Goal: Use online tool/utility: Utilize a website feature to perform a specific function

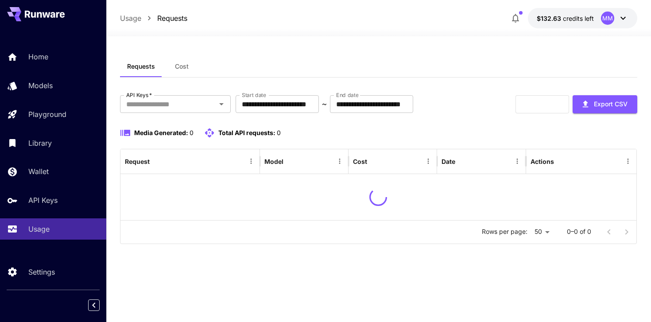
click at [180, 65] on span "Cost" at bounding box center [182, 66] width 14 height 8
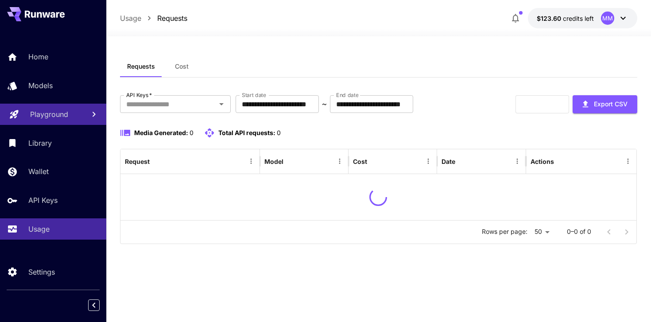
click at [47, 118] on p "Playground" at bounding box center [49, 114] width 38 height 11
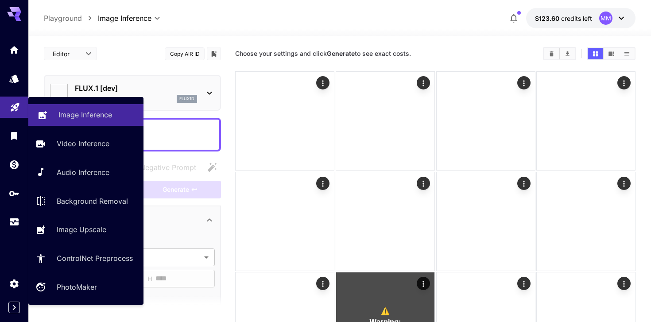
type input "**********"
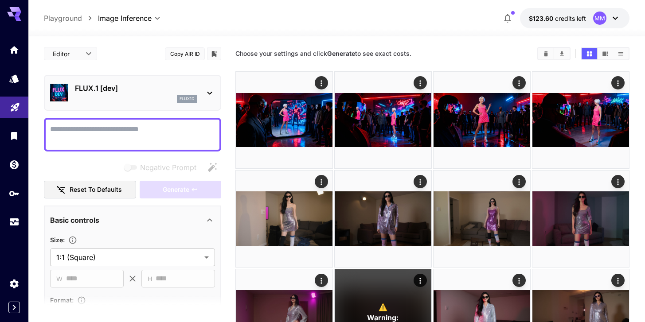
click at [180, 82] on div "FLUX.1 [dev] flux1d" at bounding box center [132, 92] width 165 height 27
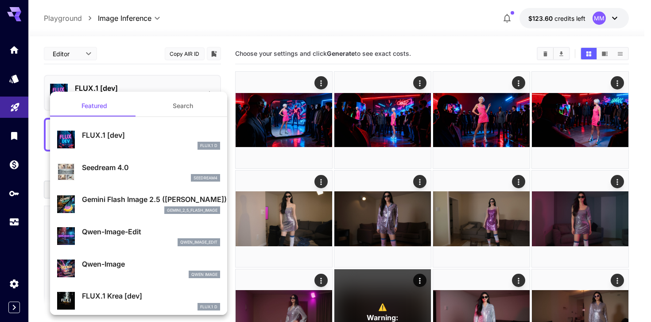
click at [328, 39] on div at bounding box center [325, 161] width 651 height 322
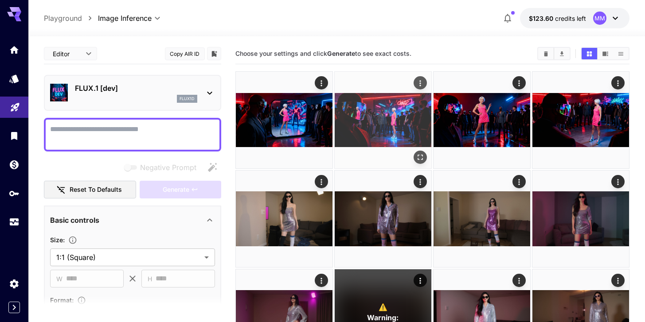
click at [355, 117] on img at bounding box center [383, 120] width 97 height 97
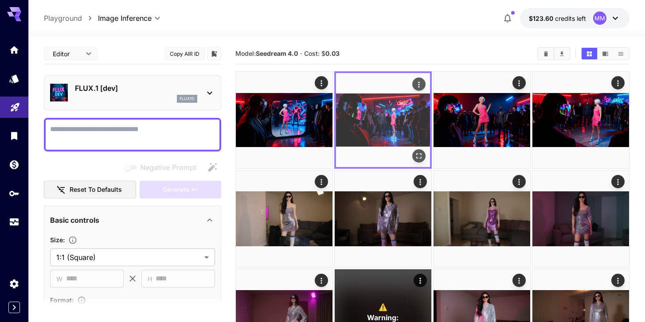
click at [421, 155] on icon "Open in fullscreen" at bounding box center [418, 155] width 5 height 5
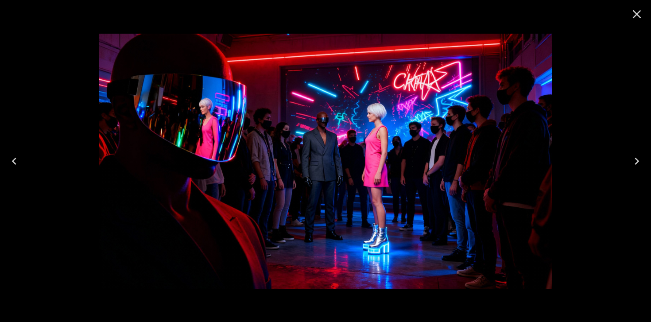
click at [640, 18] on icon "Close" at bounding box center [637, 14] width 14 height 14
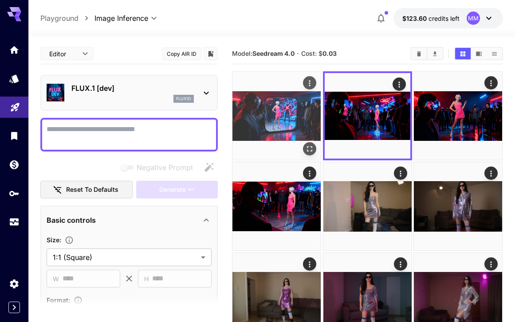
click at [276, 106] on img at bounding box center [276, 116] width 88 height 88
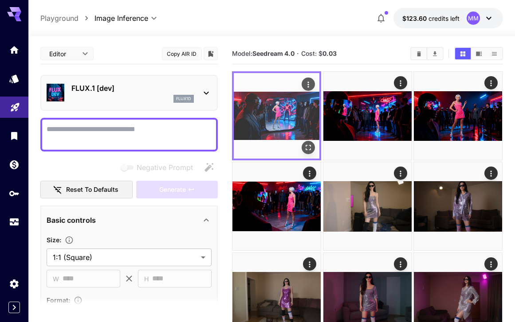
click at [316, 159] on div at bounding box center [276, 115] width 89 height 89
click at [314, 152] on div "Open in fullscreen" at bounding box center [308, 147] width 13 height 13
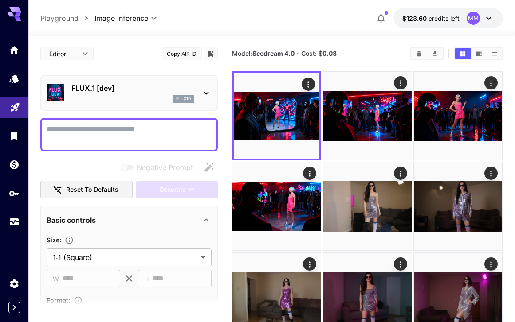
click at [121, 96] on div "flux1d" at bounding box center [132, 99] width 122 height 8
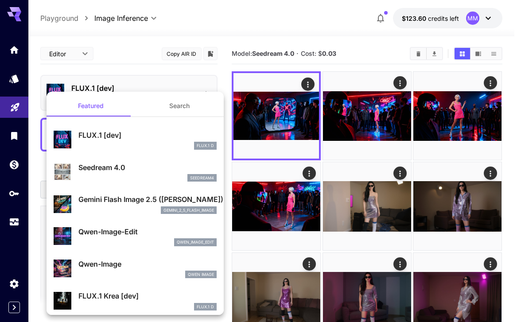
click at [121, 182] on div "Seedream 4.0 seedream4" at bounding box center [135, 172] width 163 height 27
type input "**********"
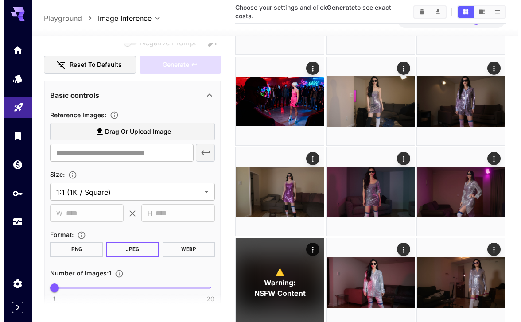
scroll to position [137, 0]
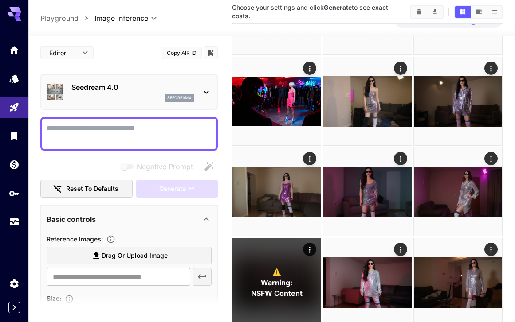
click at [194, 49] on button "Copy AIR ID" at bounding box center [182, 53] width 40 height 13
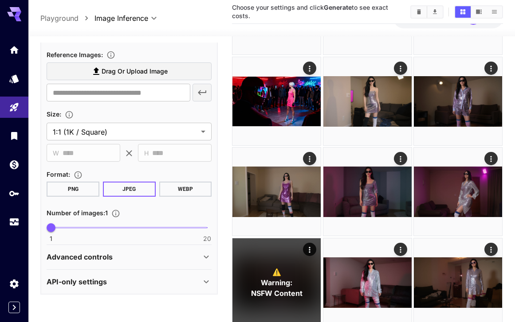
click at [111, 255] on p "Advanced controls" at bounding box center [80, 257] width 66 height 11
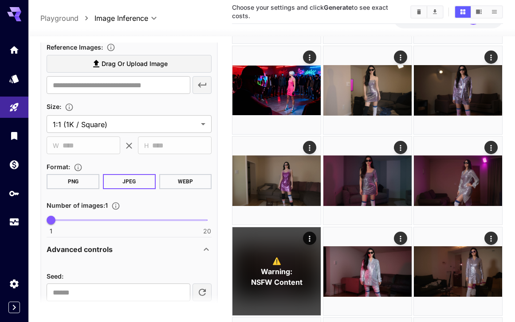
scroll to position [233, 0]
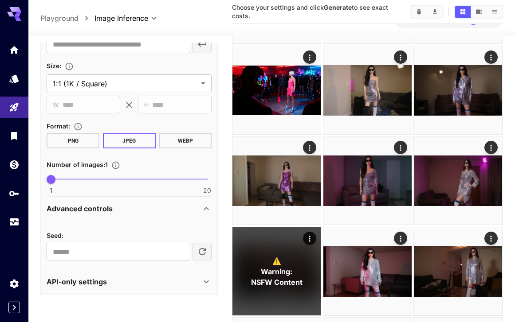
click at [131, 274] on div "API-only settings" at bounding box center [129, 281] width 165 height 21
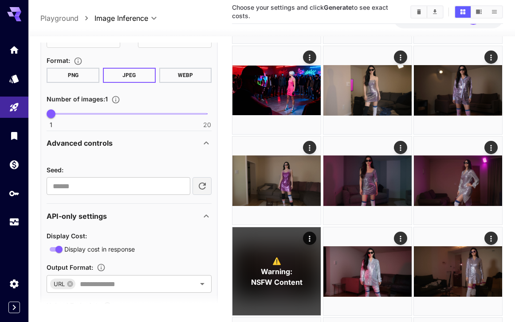
scroll to position [352, 0]
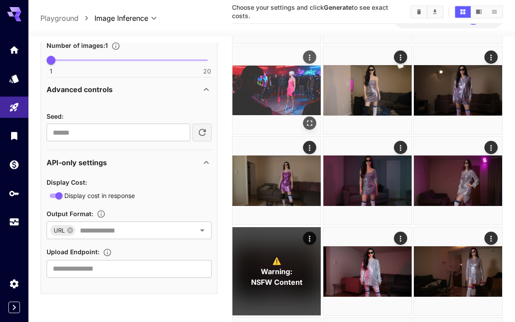
click at [274, 97] on img at bounding box center [276, 90] width 88 height 88
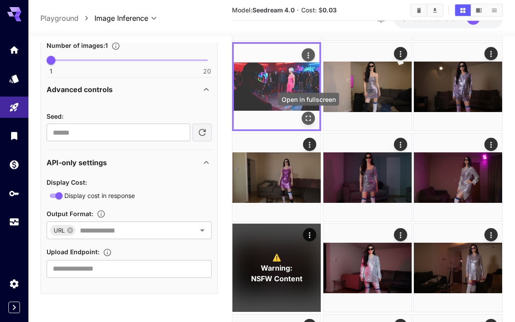
click at [308, 119] on icon "Open in fullscreen" at bounding box center [308, 118] width 9 height 9
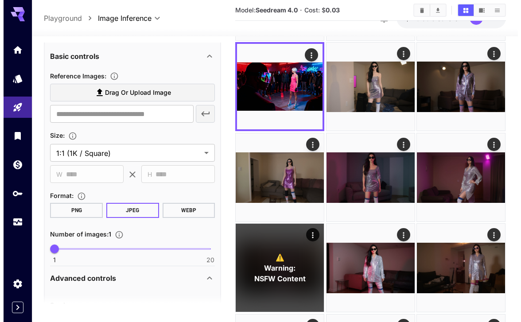
scroll to position [156, 0]
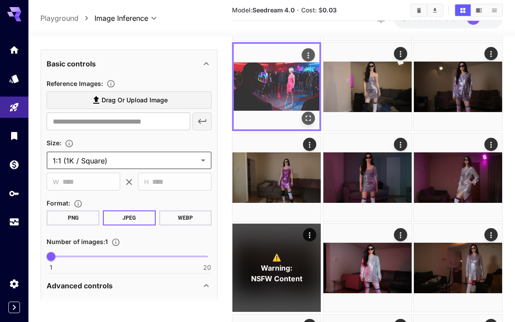
click at [304, 104] on img at bounding box center [277, 87] width 86 height 86
click at [311, 118] on icon "Open in fullscreen" at bounding box center [308, 118] width 9 height 9
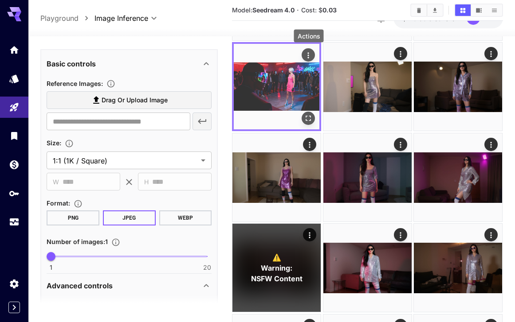
click at [312, 59] on icon "Actions" at bounding box center [308, 55] width 9 height 9
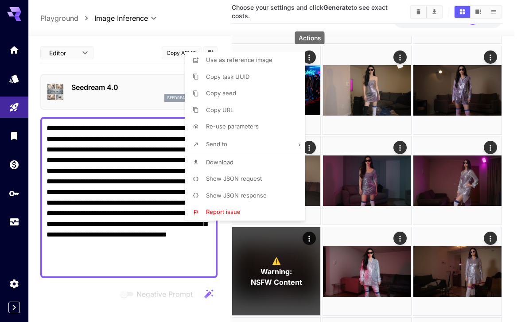
scroll to position [283, 0]
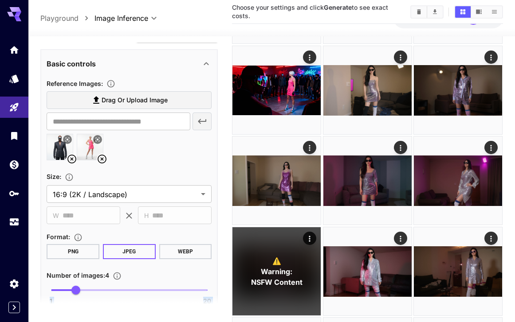
drag, startPoint x: 78, startPoint y: 294, endPoint x: 43, endPoint y: 292, distance: 36.0
click at [43, 292] on section "**********" at bounding box center [128, 180] width 177 height 274
type input "*"
drag, startPoint x: 75, startPoint y: 293, endPoint x: 47, endPoint y: 286, distance: 28.7
click at [47, 286] on span "1" at bounding box center [51, 290] width 9 height 9
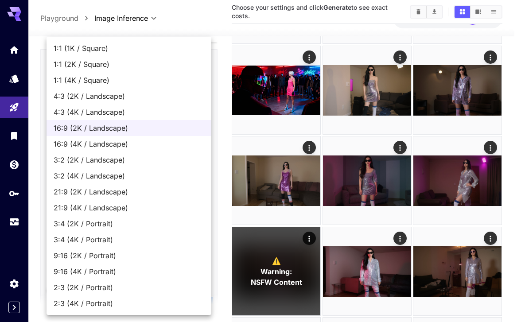
click at [114, 261] on li "9:16 (2K / Portrait)" at bounding box center [129, 256] width 165 height 16
type input "**********"
type input "****"
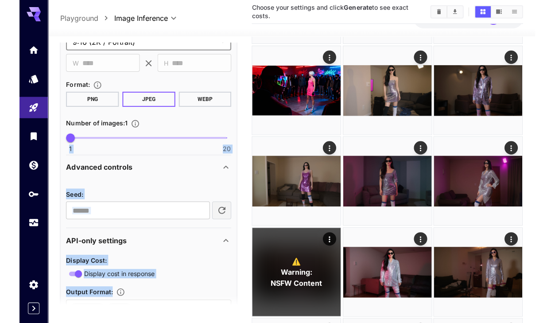
scroll to position [513, 0]
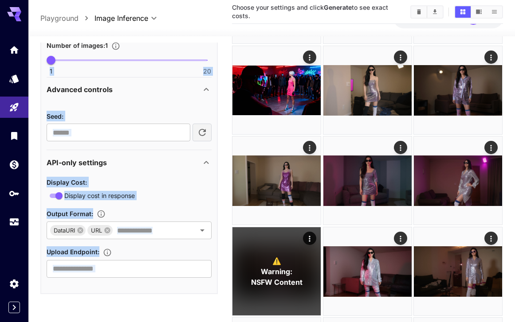
click at [159, 183] on div "Display Cost :" at bounding box center [129, 182] width 165 height 11
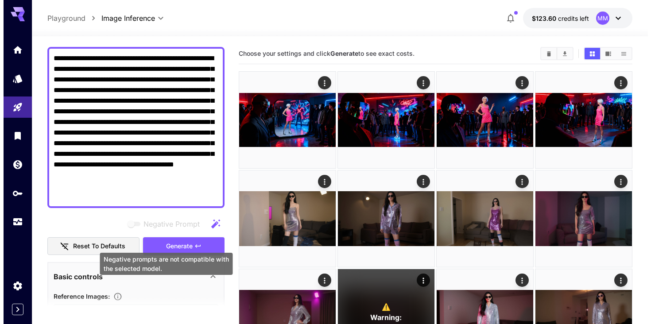
scroll to position [0, 0]
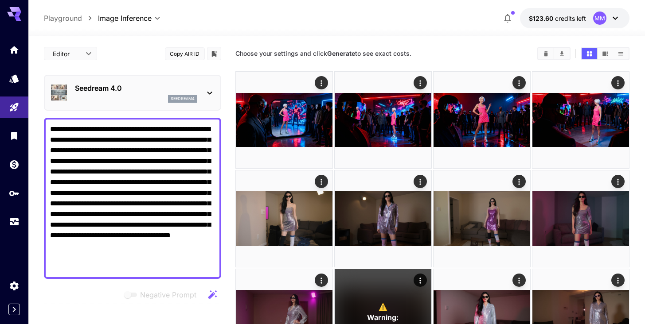
click at [131, 108] on div "Seedream 4.0 seedream4" at bounding box center [132, 93] width 177 height 36
click at [128, 92] on p "Seedream 4.0" at bounding box center [136, 88] width 122 height 11
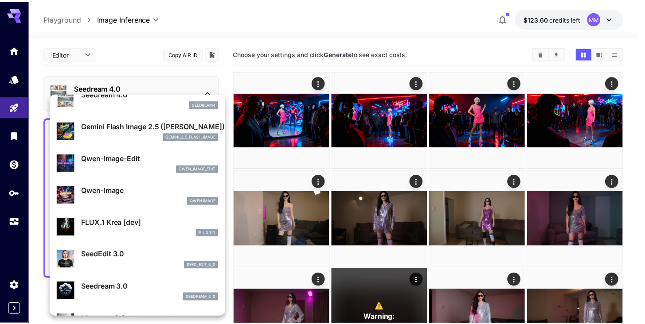
scroll to position [86, 0]
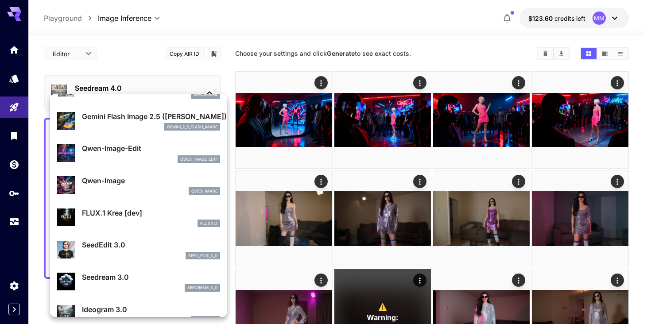
click at [12, 221] on div at bounding box center [325, 162] width 651 height 324
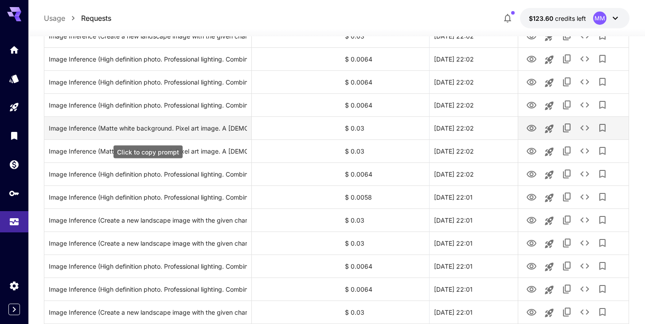
scroll to position [221, 0]
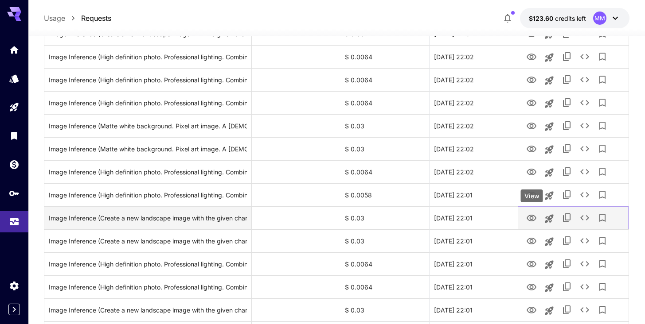
click at [532, 221] on icon "View" at bounding box center [532, 218] width 10 height 7
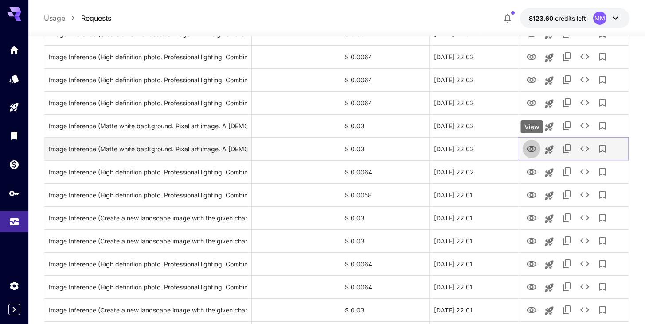
click at [531, 144] on icon "View" at bounding box center [531, 149] width 11 height 11
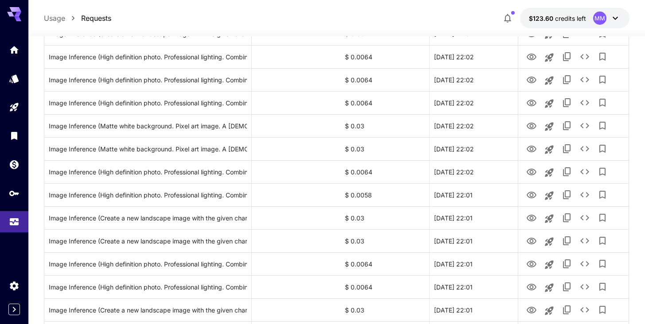
click at [530, 126] on icon "View" at bounding box center [532, 126] width 10 height 7
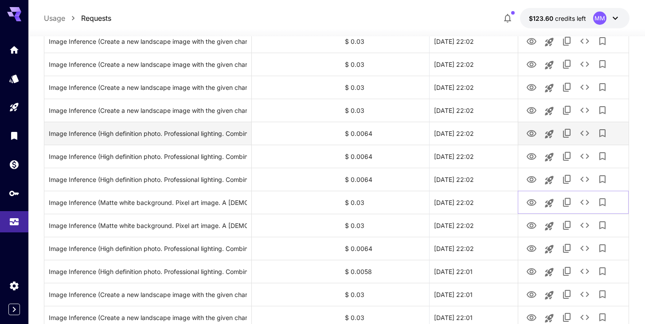
scroll to position [120, 0]
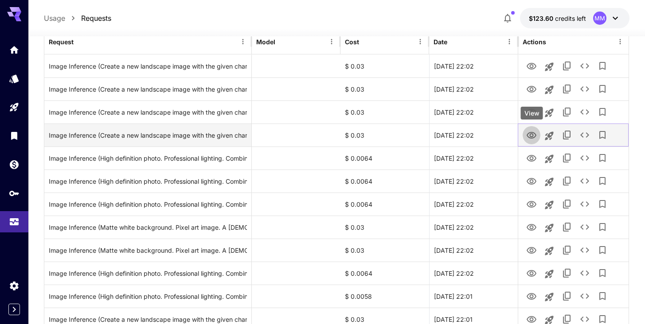
click at [528, 139] on icon "View" at bounding box center [531, 135] width 11 height 11
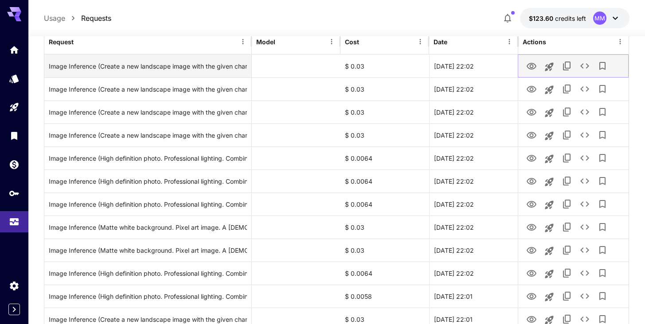
click at [528, 66] on icon "View" at bounding box center [531, 66] width 11 height 11
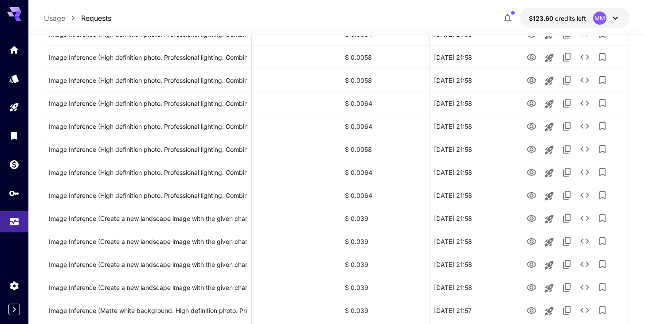
scroll to position [1052, 0]
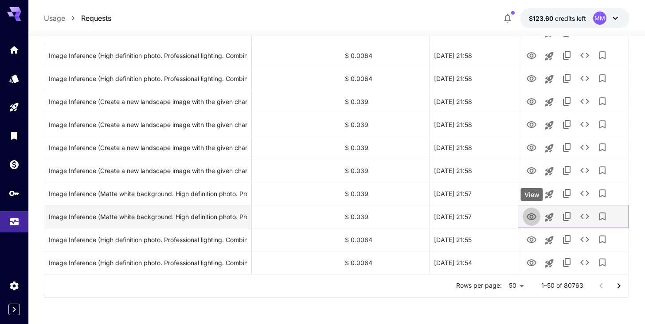
click at [536, 218] on icon "View" at bounding box center [531, 217] width 11 height 11
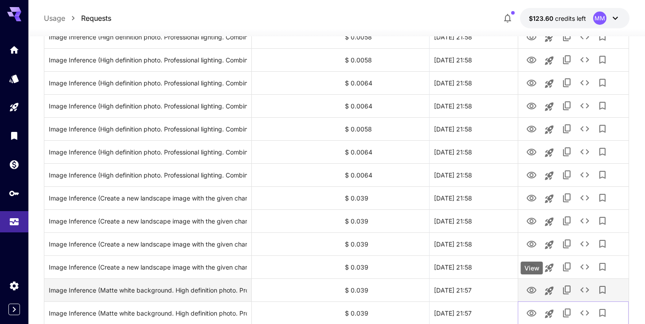
scroll to position [938, 0]
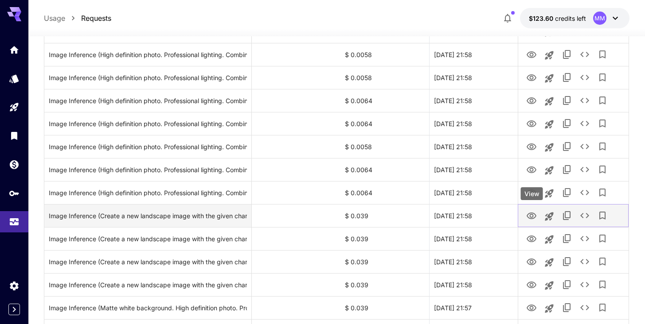
click at [534, 216] on icon "View" at bounding box center [531, 216] width 11 height 11
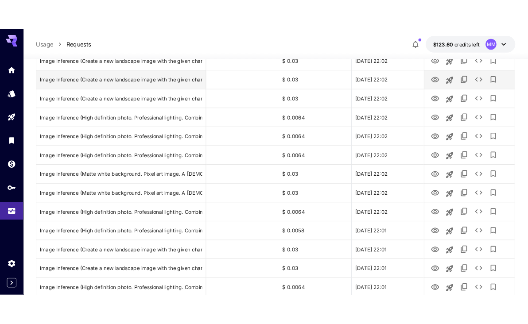
scroll to position [0, 0]
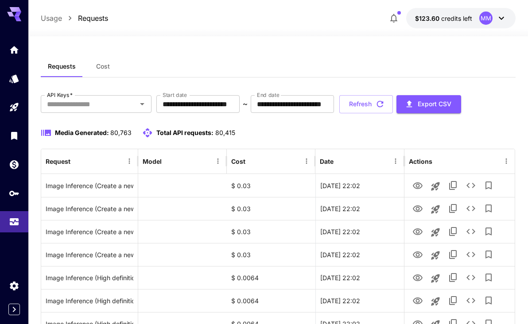
click at [94, 66] on button "Cost" at bounding box center [103, 66] width 40 height 21
